Goal: Information Seeking & Learning: Learn about a topic

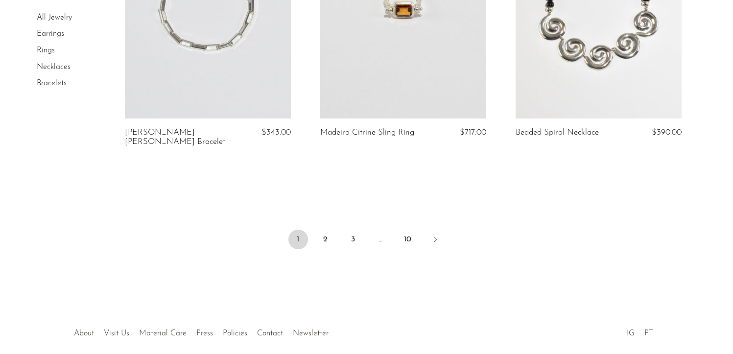
scroll to position [3316, 0]
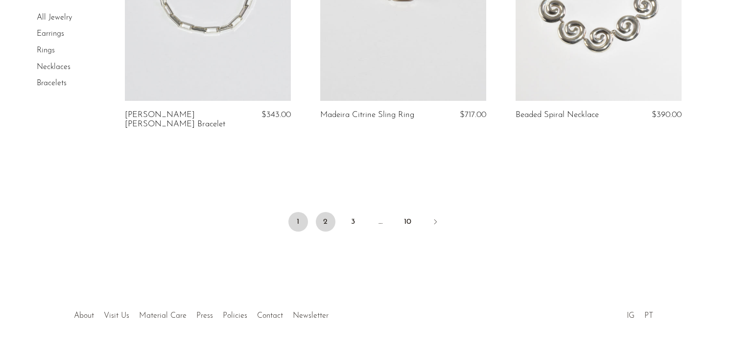
click at [330, 212] on link "2" at bounding box center [326, 222] width 20 height 20
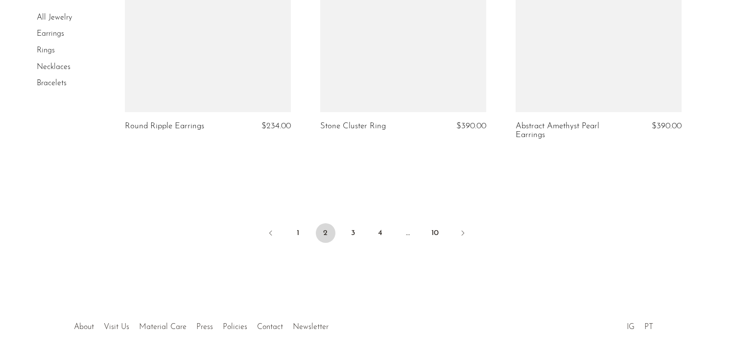
scroll to position [3279, 0]
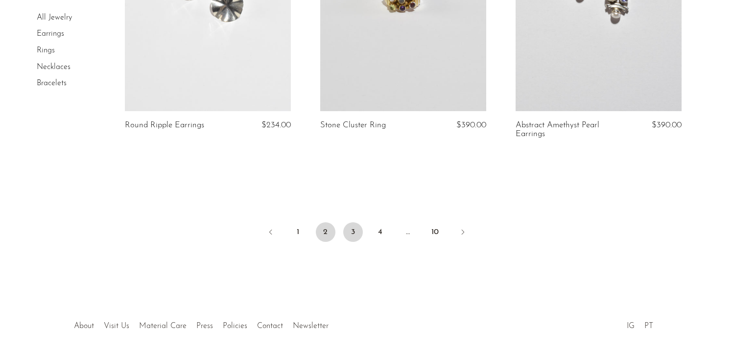
click at [354, 227] on link "3" at bounding box center [353, 232] width 20 height 20
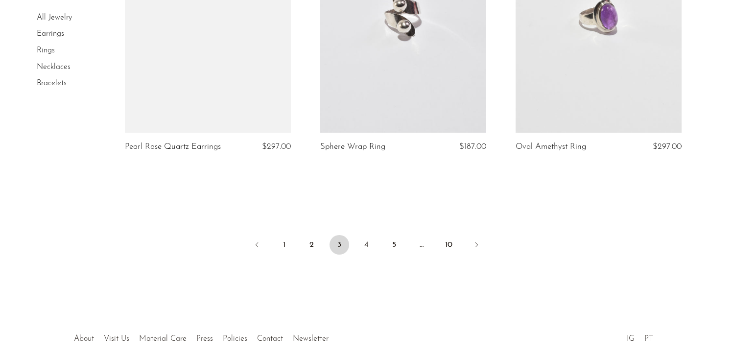
scroll to position [3248, 0]
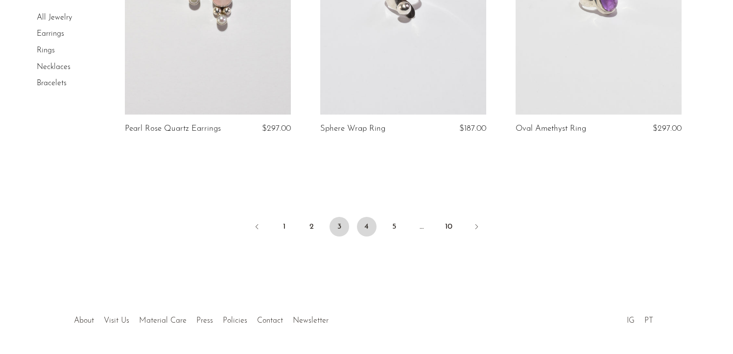
click at [364, 225] on link "4" at bounding box center [367, 227] width 20 height 20
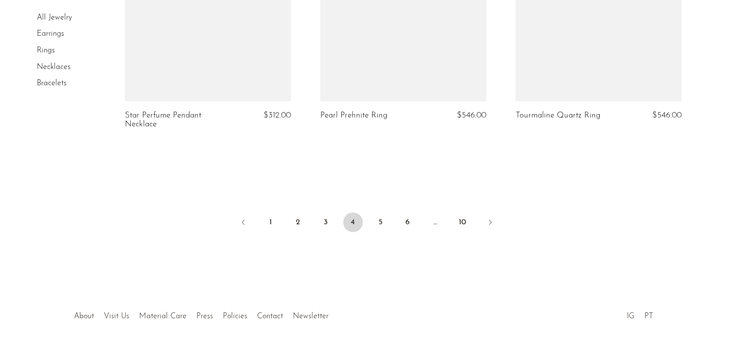
scroll to position [3298, 0]
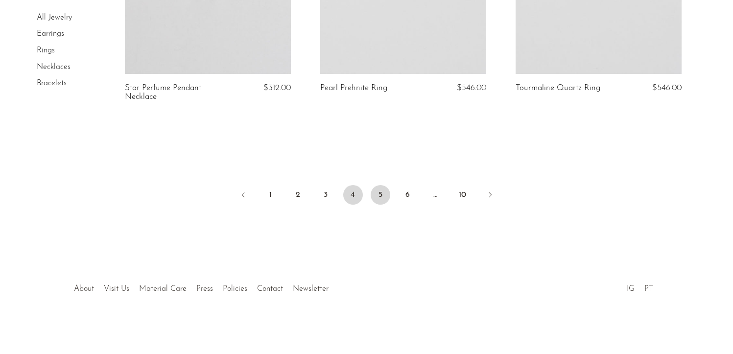
click at [379, 193] on link "5" at bounding box center [380, 195] width 20 height 20
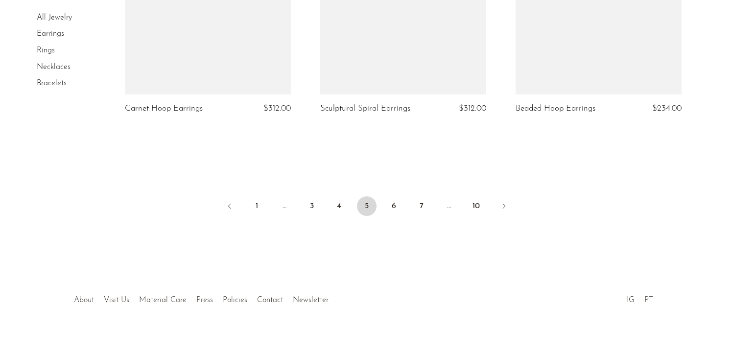
scroll to position [3289, 0]
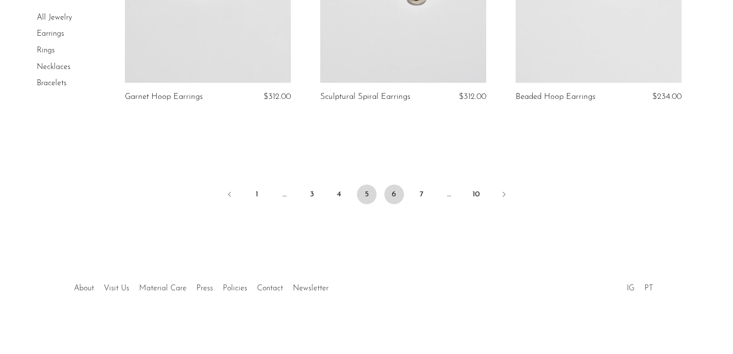
click at [391, 196] on link "6" at bounding box center [394, 194] width 20 height 20
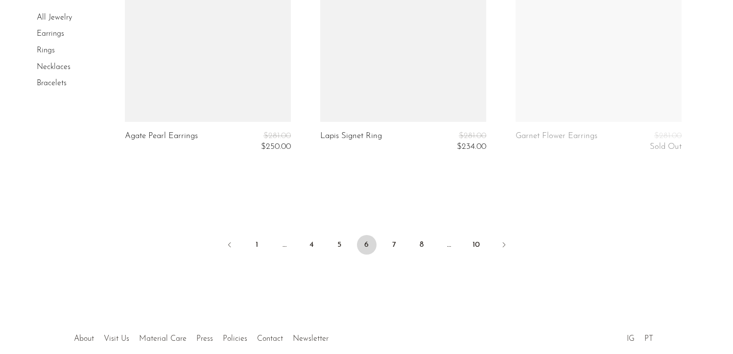
scroll to position [3294, 0]
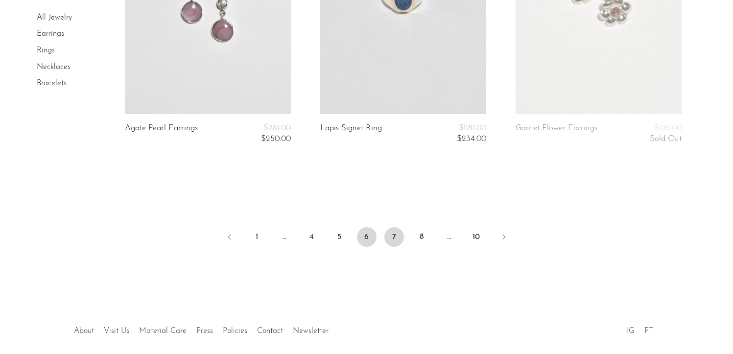
click at [394, 236] on link "7" at bounding box center [394, 237] width 20 height 20
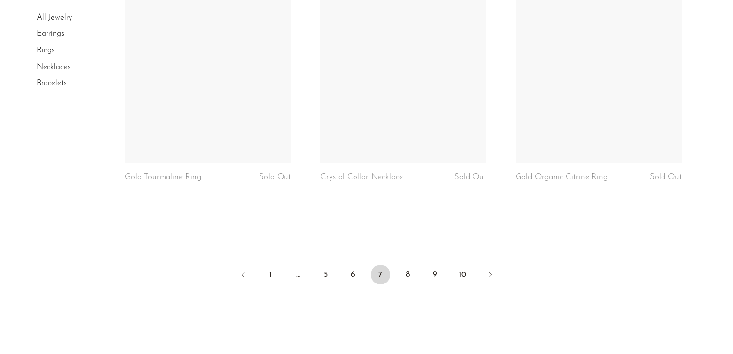
scroll to position [3325, 0]
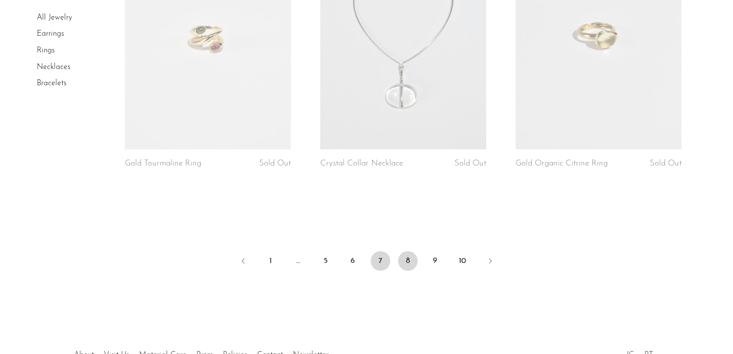
click at [409, 259] on link "8" at bounding box center [408, 261] width 20 height 20
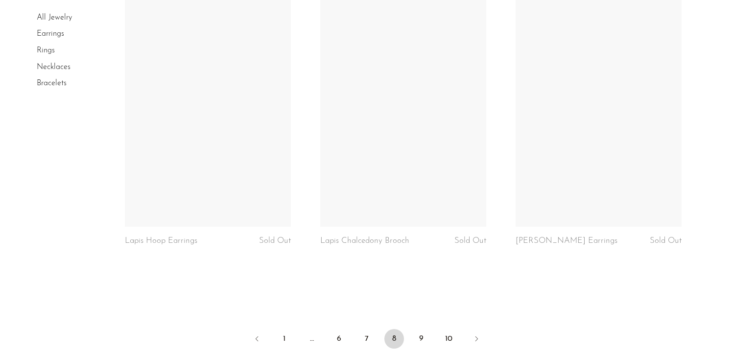
scroll to position [3176, 0]
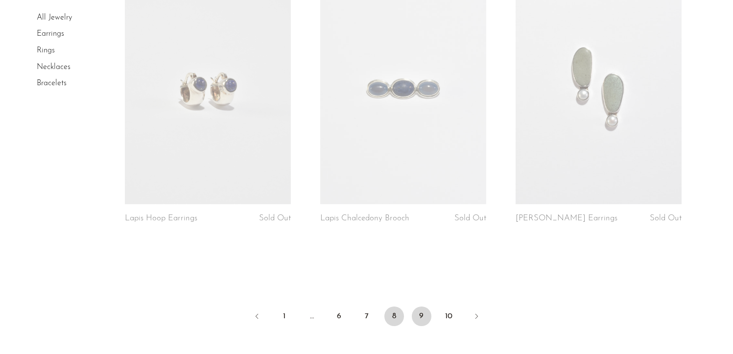
click at [420, 315] on link "9" at bounding box center [422, 316] width 20 height 20
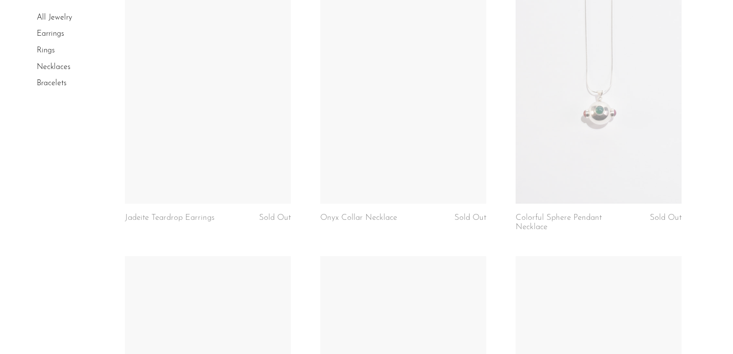
scroll to position [2364, 0]
